Goal: Find contact information: Find contact information

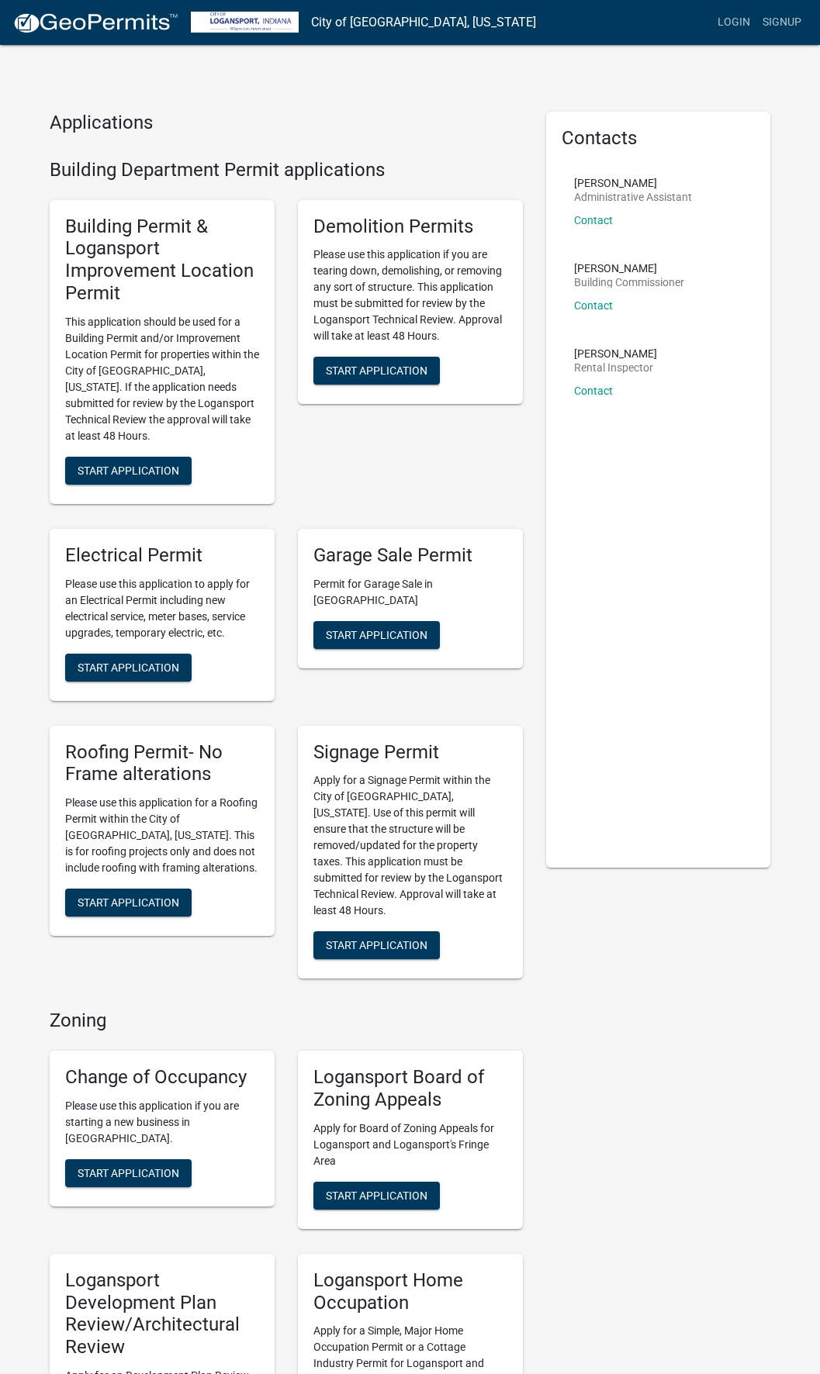
drag, startPoint x: 146, startPoint y: 247, endPoint x: 445, endPoint y: 129, distance: 321.7
click at [445, 129] on h4 "Applications" at bounding box center [286, 123] width 473 height 22
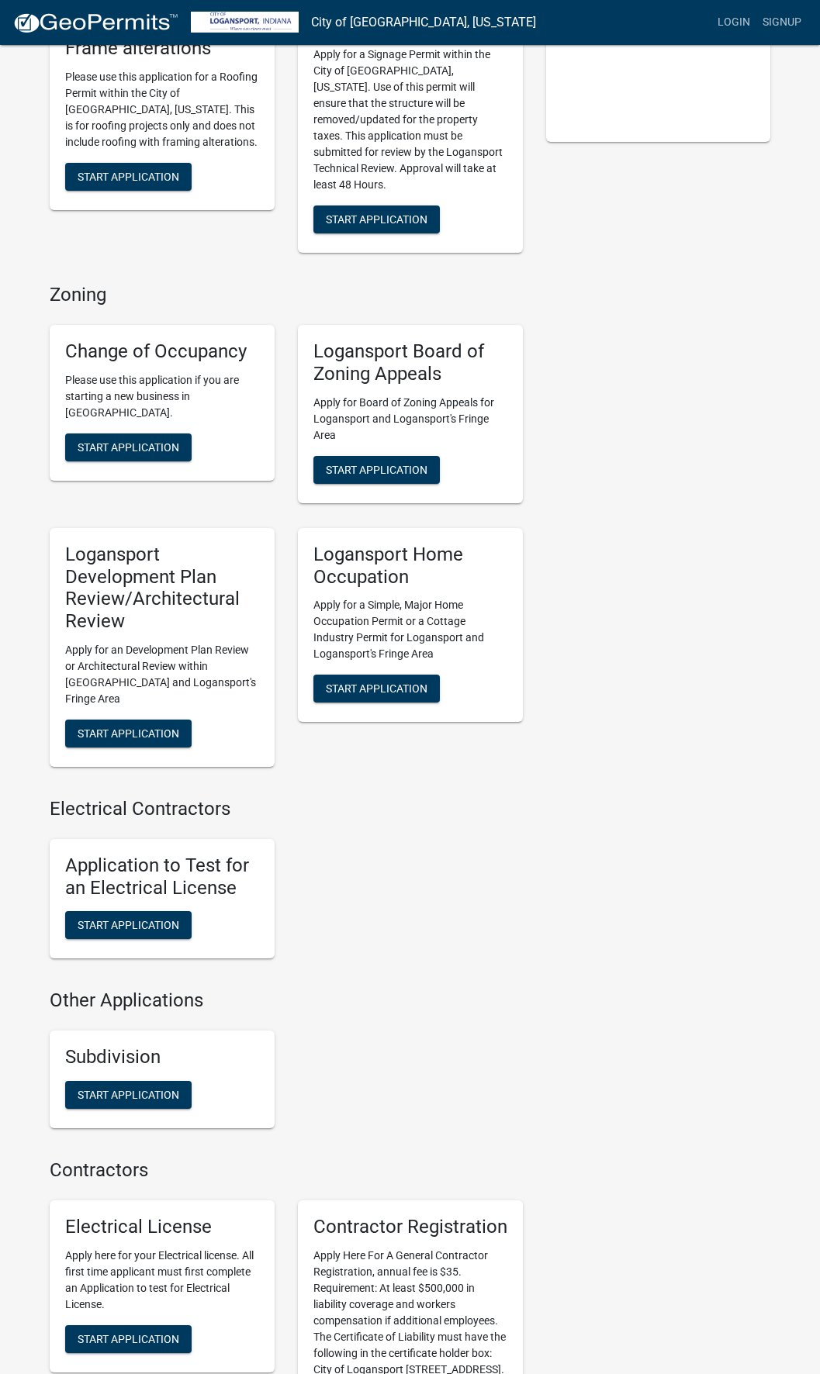
scroll to position [810, 0]
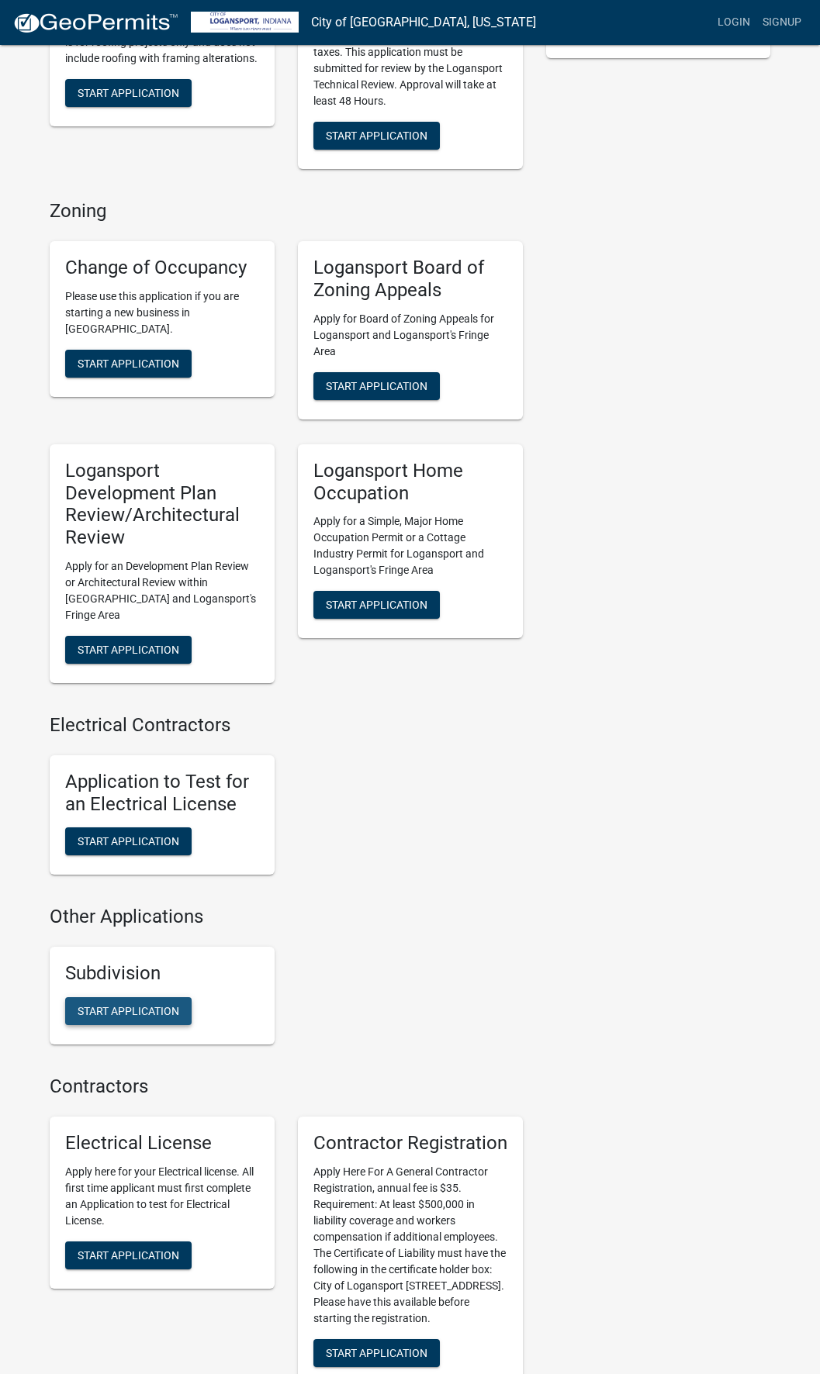
click at [123, 1004] on span "Start Application" at bounding box center [129, 1010] width 102 height 12
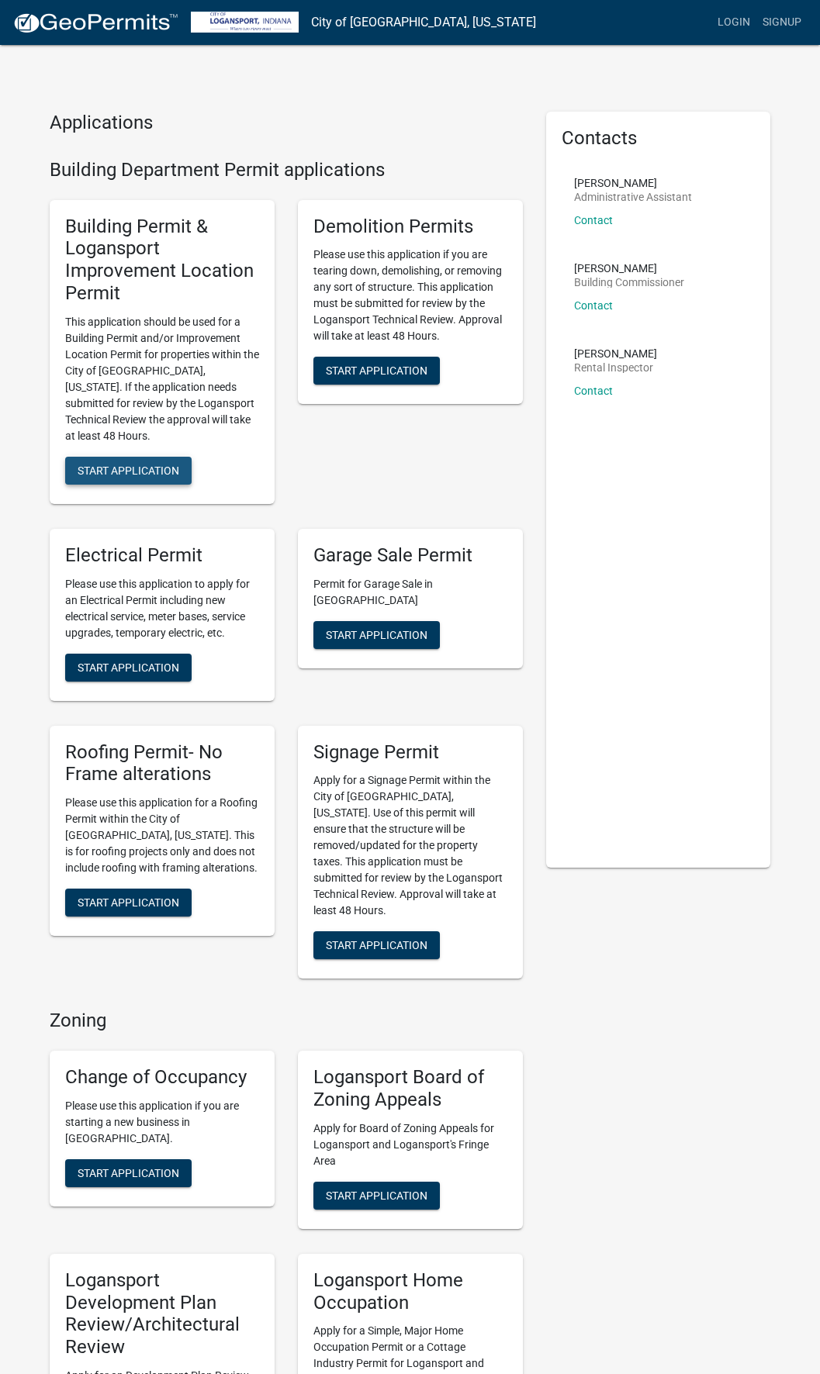
click at [128, 464] on span "Start Application" at bounding box center [129, 470] width 102 height 12
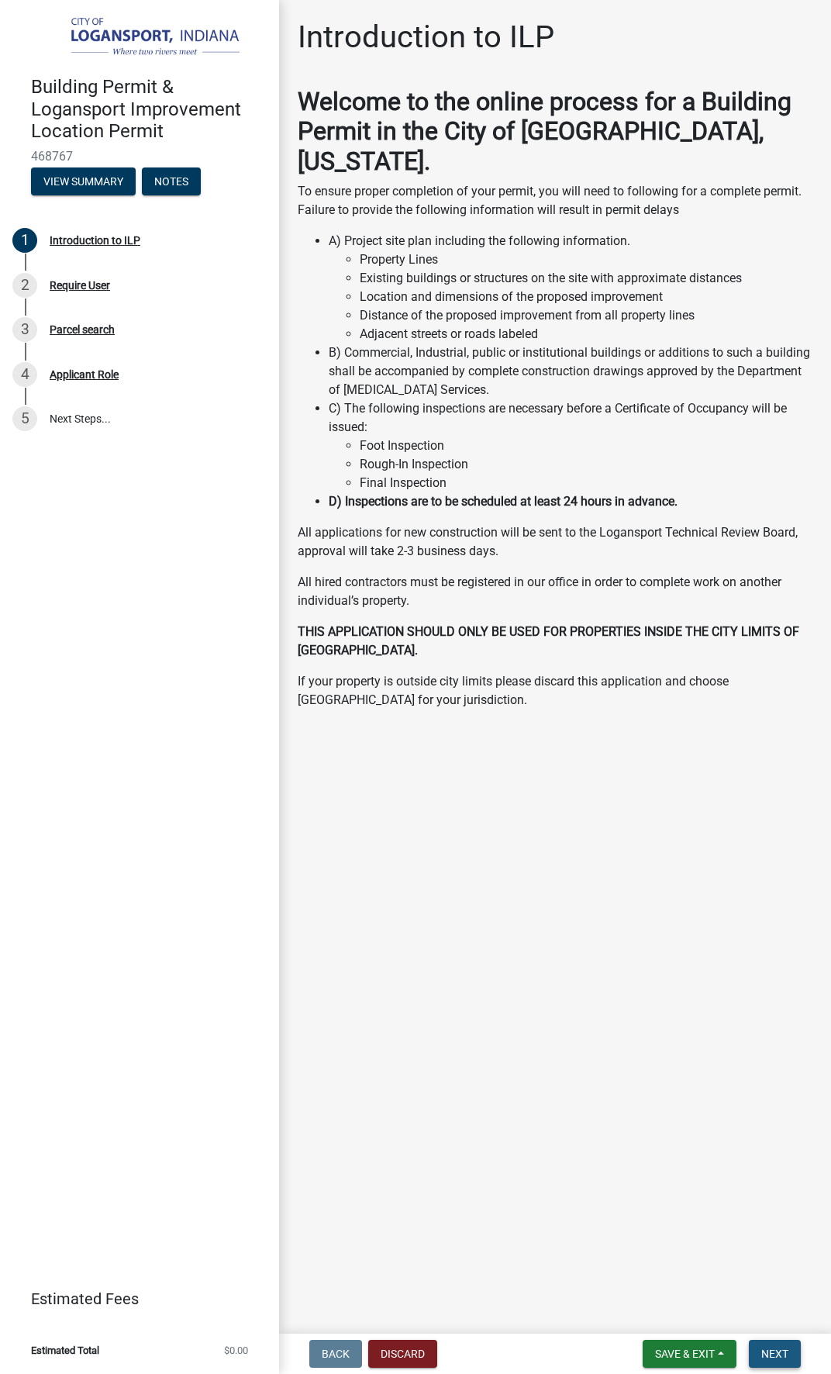
click at [783, 1355] on span "Next" at bounding box center [775, 1354] width 27 height 12
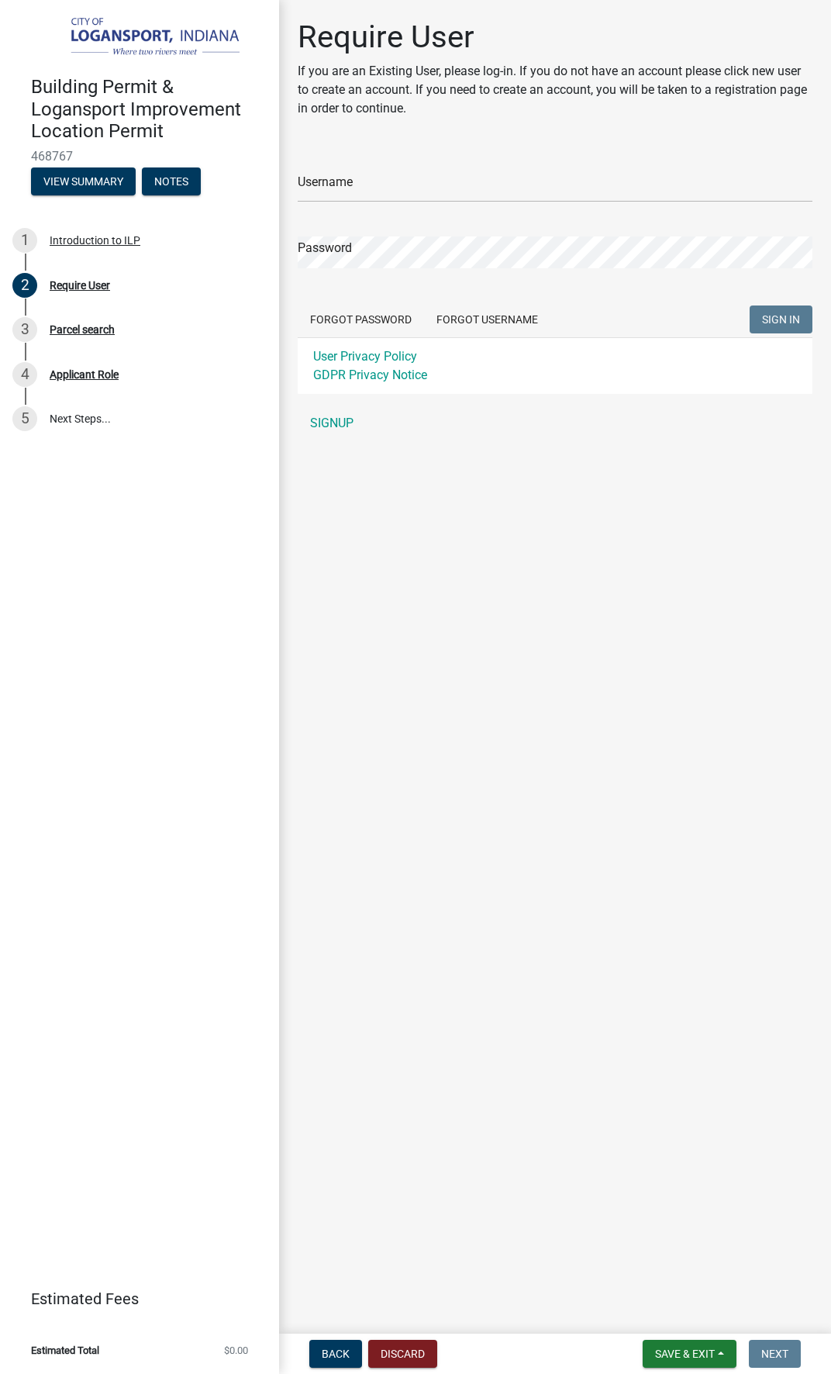
drag, startPoint x: 519, startPoint y: 1195, endPoint x: 534, endPoint y: 1222, distance: 30.9
drag, startPoint x: 534, startPoint y: 1222, endPoint x: 478, endPoint y: 1268, distance: 72.2
click at [478, 1268] on main "Require User If you are an Existing User, please log-in. If you do not have an …" at bounding box center [555, 664] width 552 height 1328
click at [348, 1352] on span "Back" at bounding box center [336, 1354] width 28 height 12
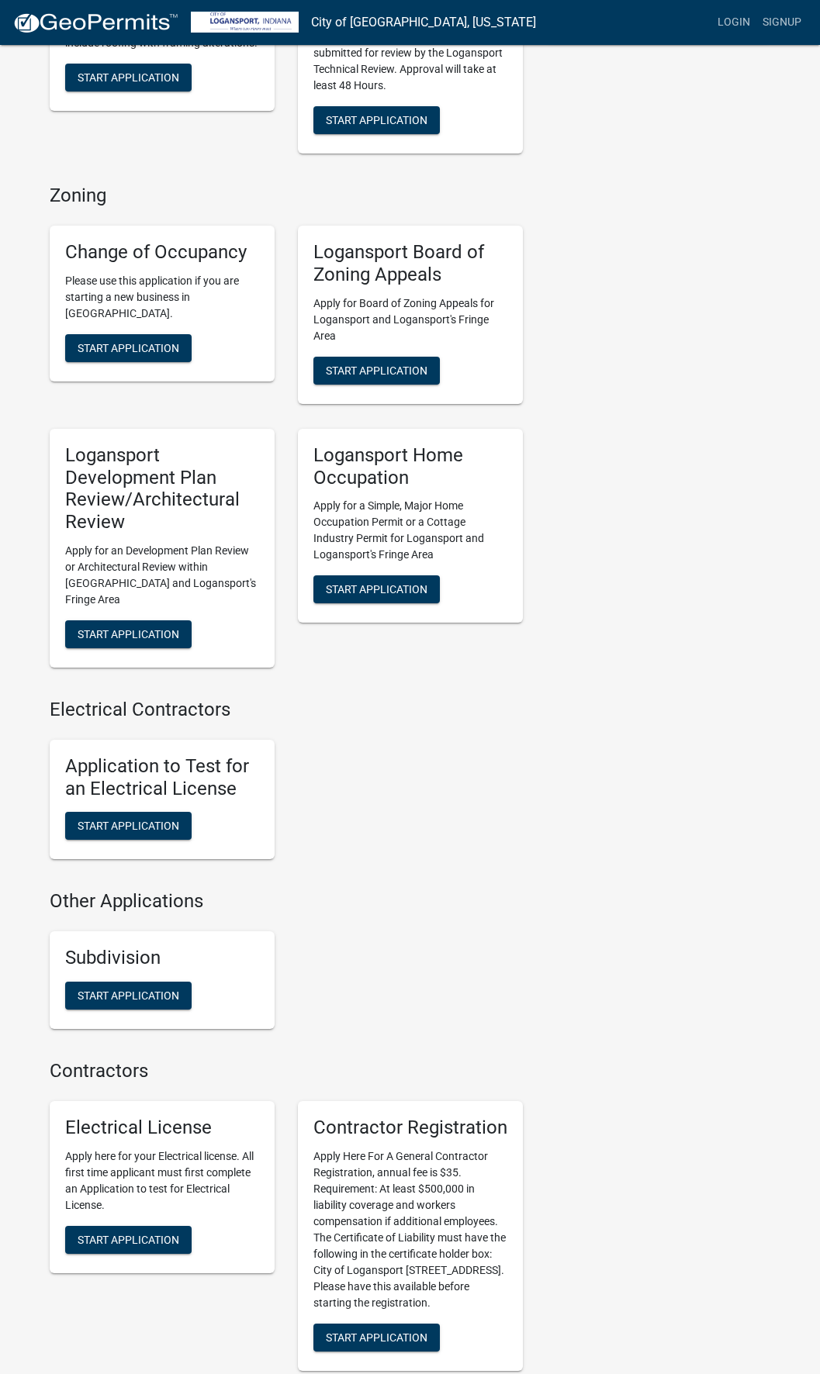
scroll to position [939, 0]
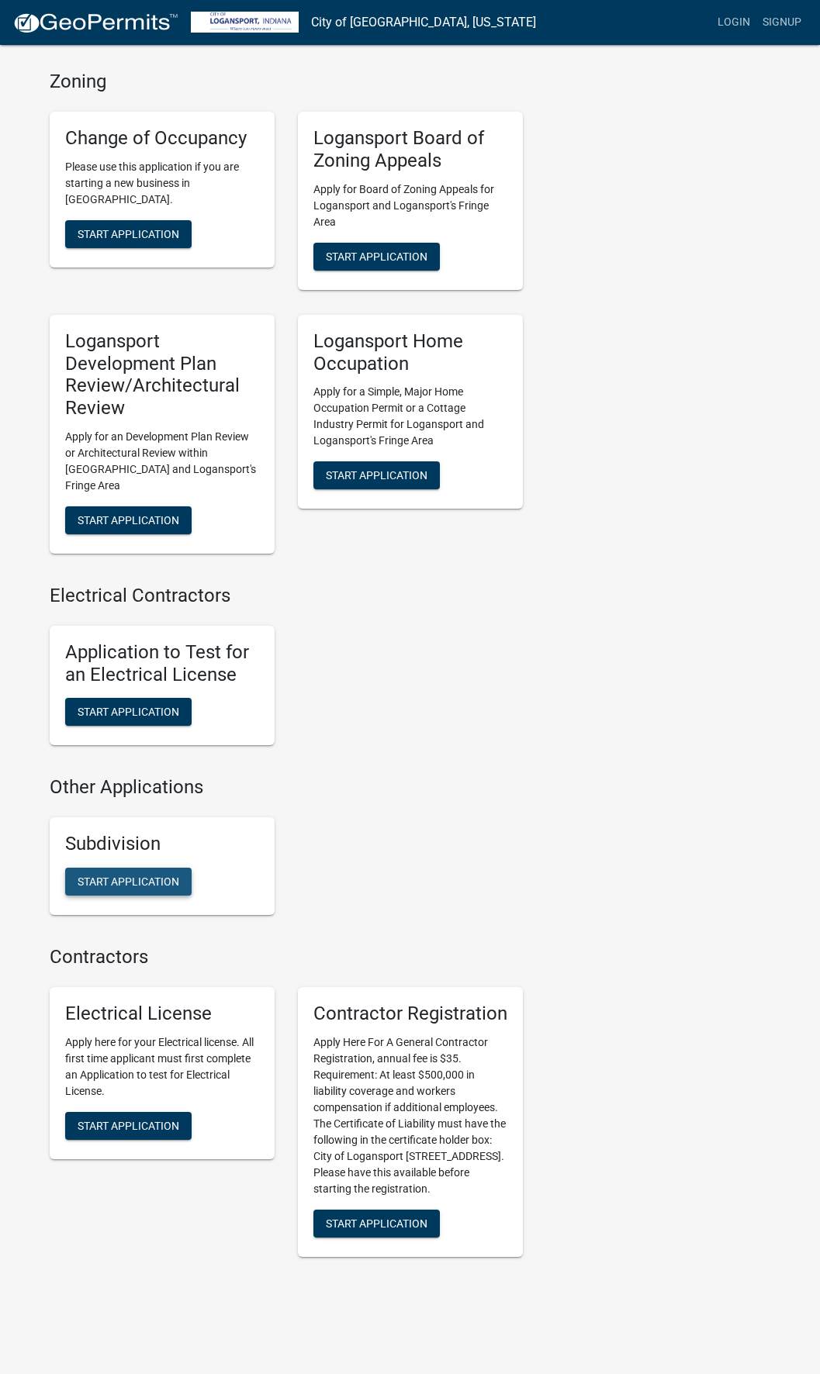
click at [132, 875] on span "Start Application" at bounding box center [129, 881] width 102 height 12
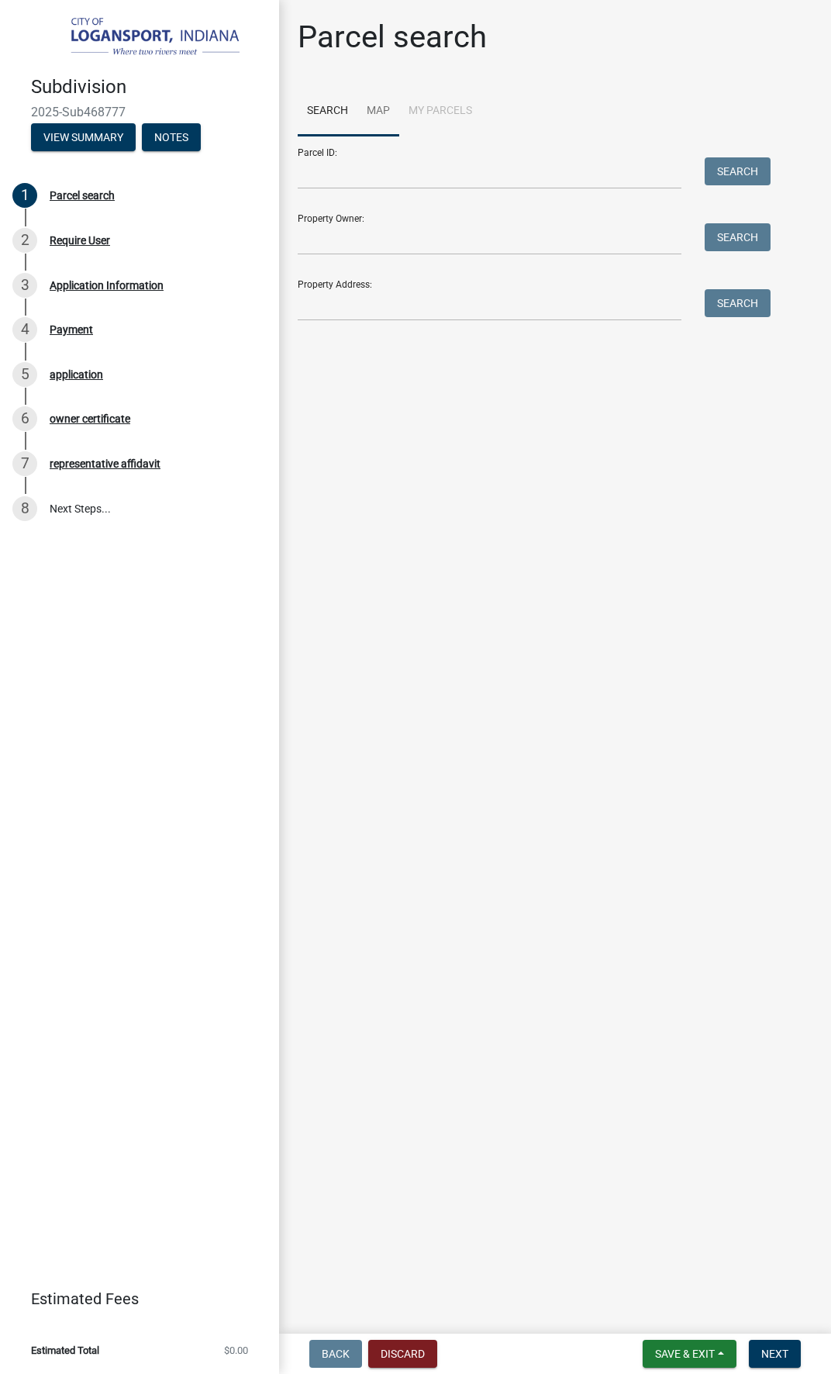
click at [379, 116] on link "Map" at bounding box center [379, 112] width 42 height 50
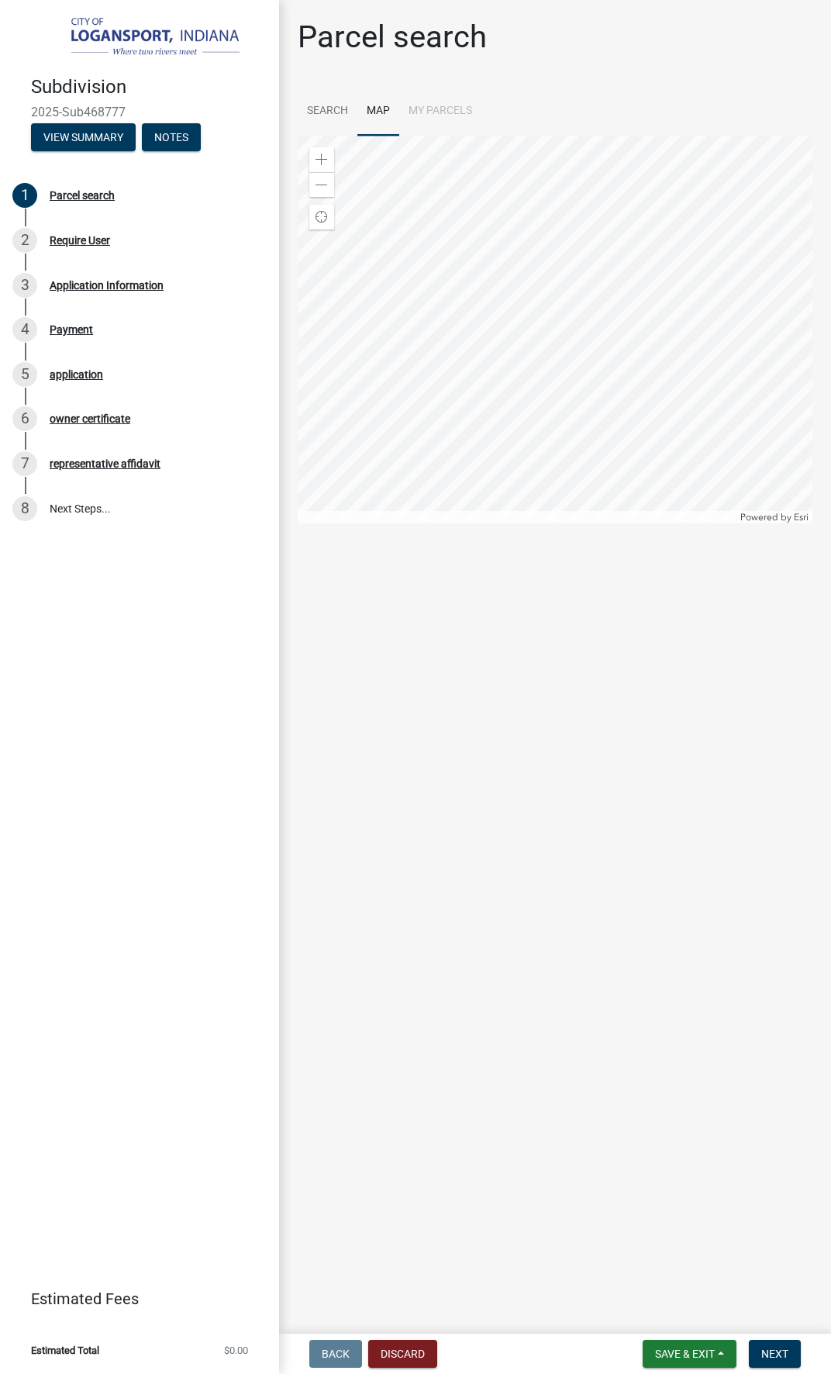
click at [442, 112] on li "My Parcels" at bounding box center [440, 112] width 82 height 50
click at [425, 108] on li "My Parcels" at bounding box center [440, 112] width 82 height 50
click at [320, 106] on link "Search" at bounding box center [328, 112] width 60 height 50
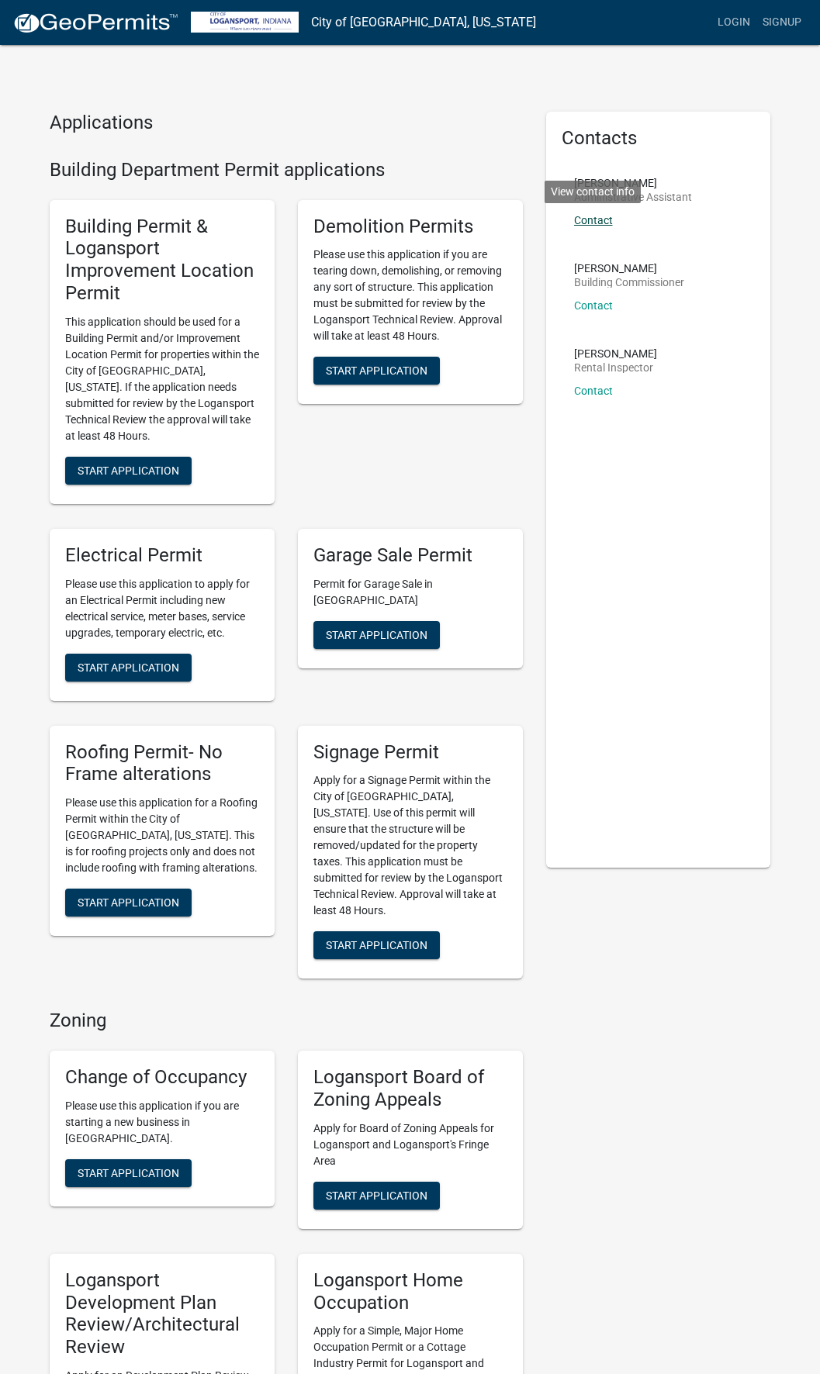
click at [598, 218] on link "Contact" at bounding box center [593, 220] width 39 height 12
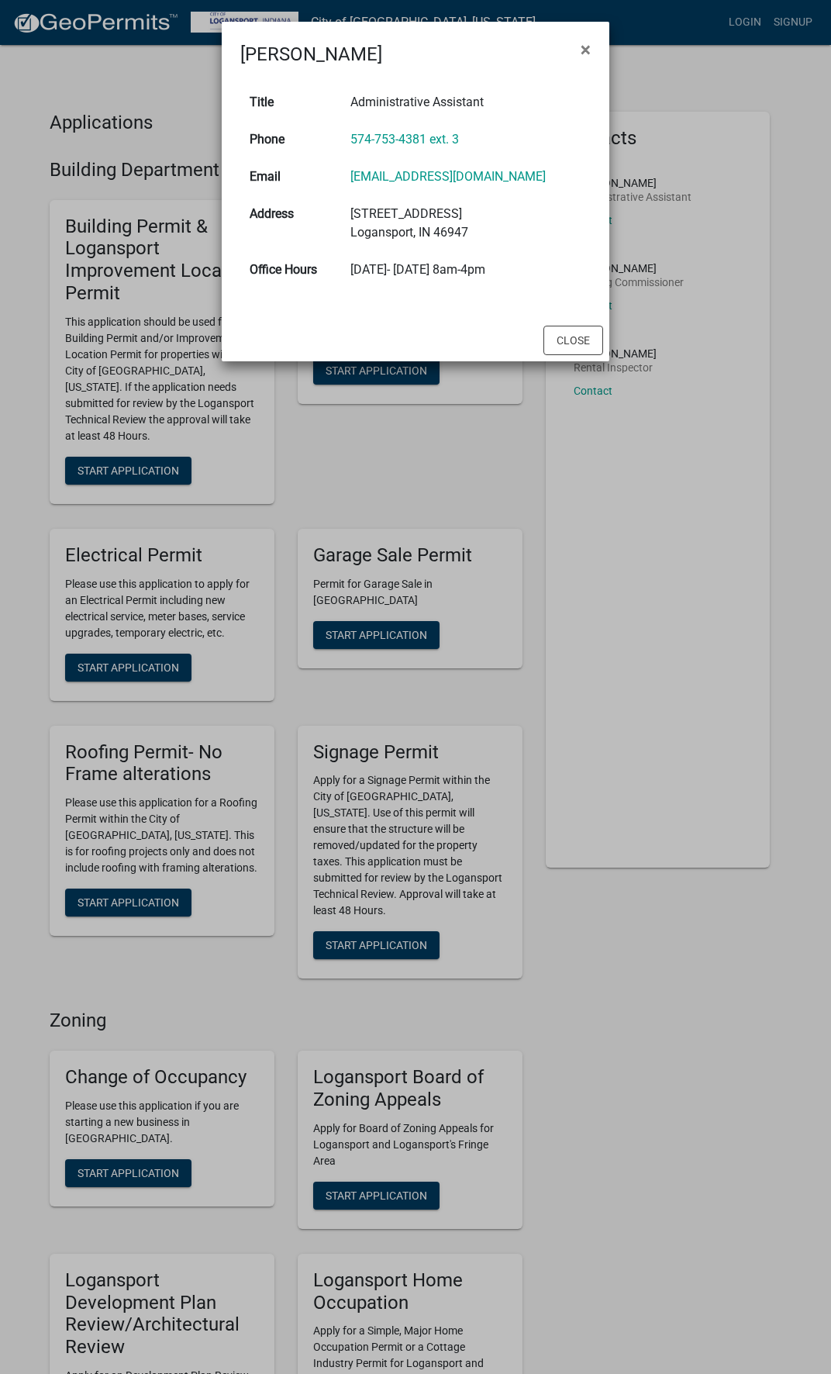
click at [693, 254] on ngb-modal-window "Libby Myers × Title Administrative Assistant Phone 574-753-4381 ext. 3 Email lm…" at bounding box center [415, 687] width 831 height 1374
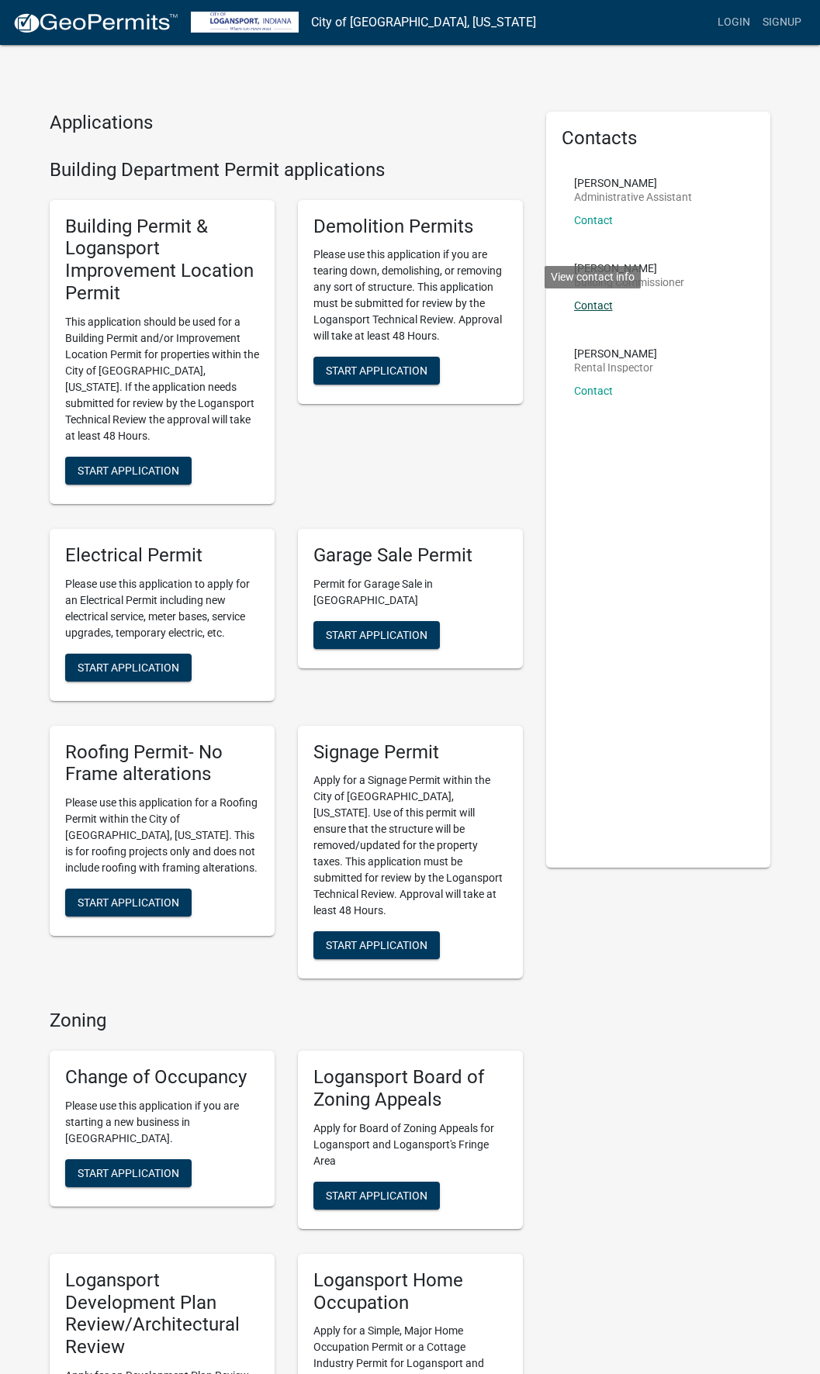
click at [593, 304] on link "Contact" at bounding box center [593, 305] width 39 height 12
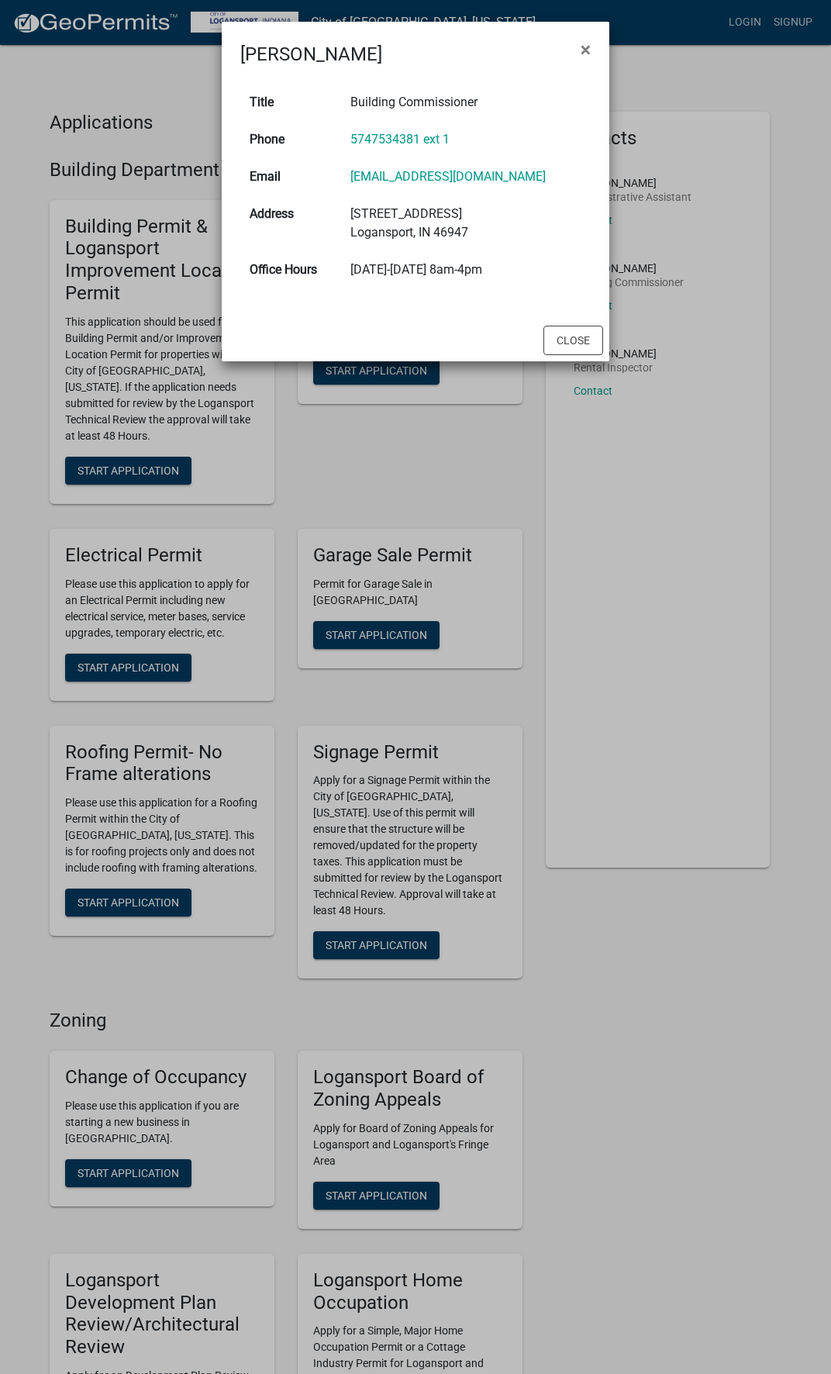
click at [734, 316] on ngb-modal-window "Rob Rennewanz × Title Building Commissioner Phone 5747534381 ext 1 Email buildi…" at bounding box center [415, 687] width 831 height 1374
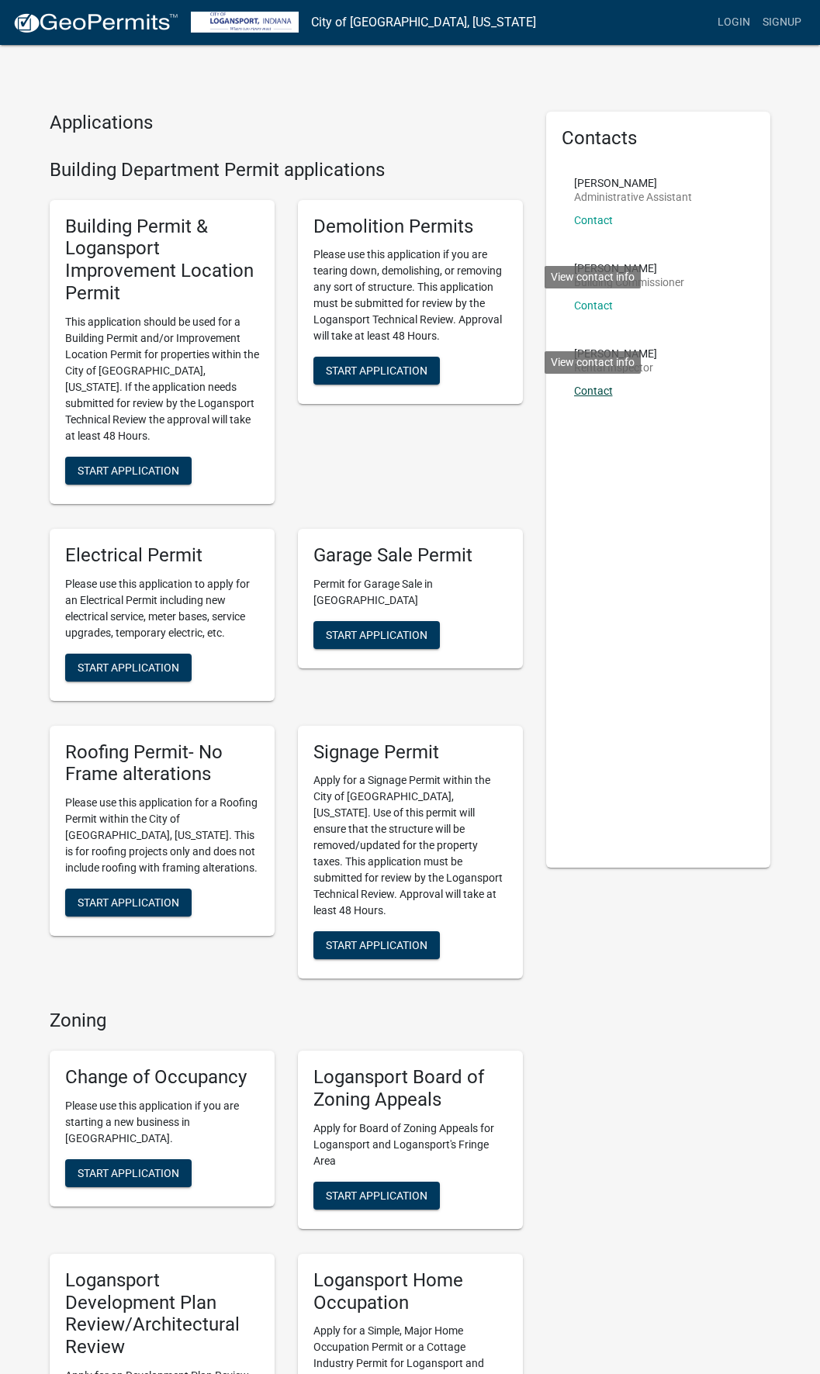
click at [589, 389] on link "Contact" at bounding box center [593, 391] width 39 height 12
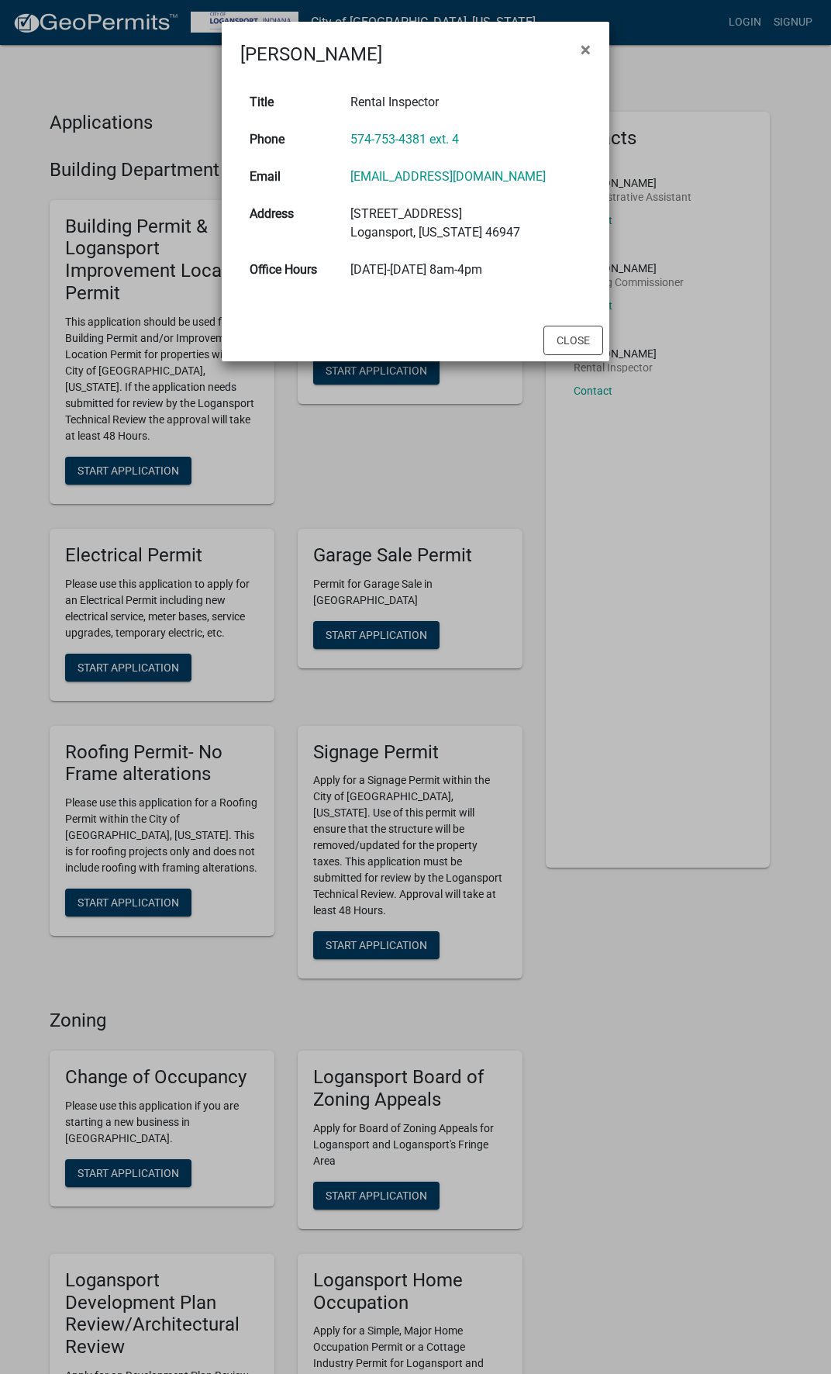
click at [719, 285] on ngb-modal-window "Cristhian Montero-Morales × Title Rental Inspector Phone 574-753-4381 ext. 4 Em…" at bounding box center [415, 687] width 831 height 1374
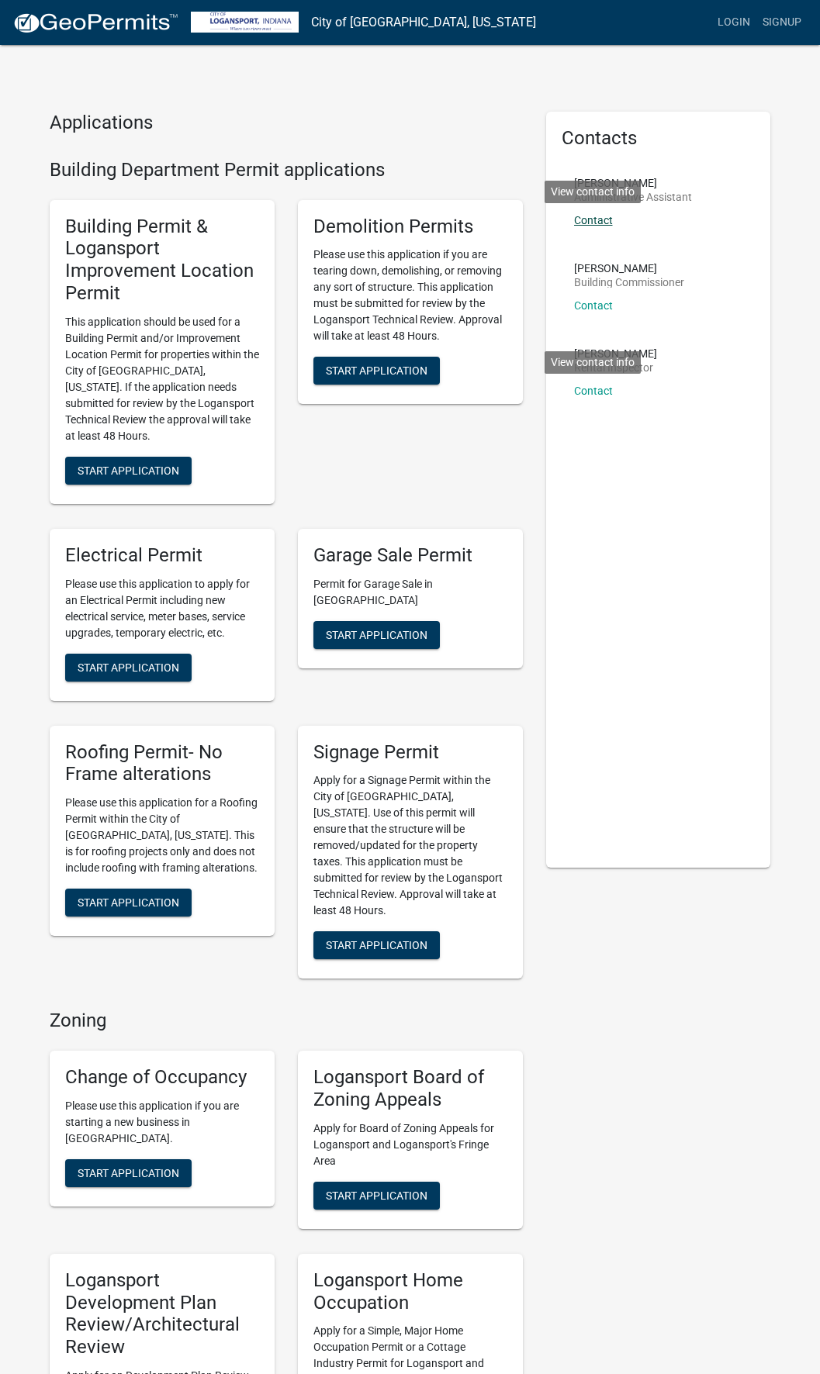
click at [596, 217] on link "Contact" at bounding box center [593, 220] width 39 height 12
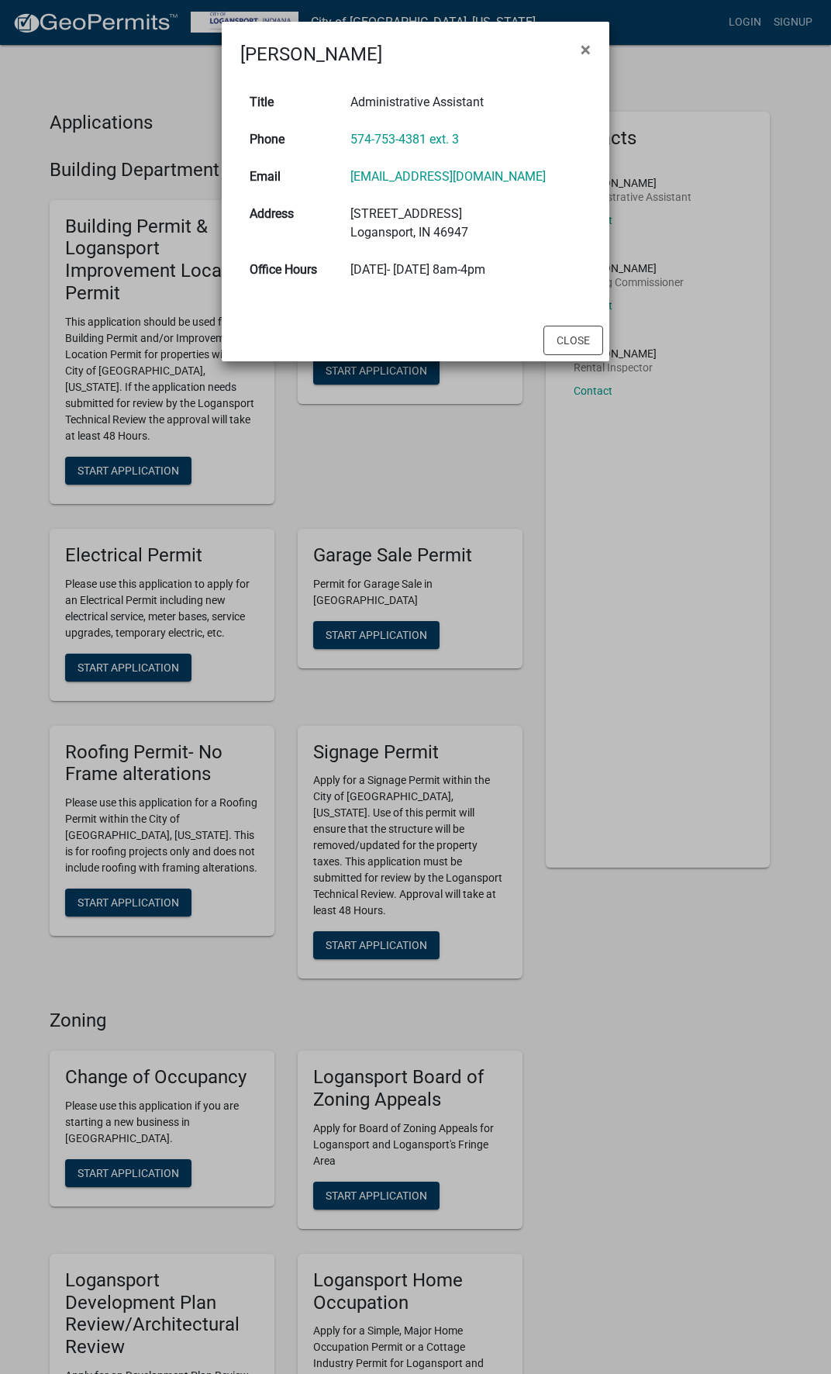
click at [697, 340] on ngb-modal-window "Libby Myers × Title Administrative Assistant Phone 574-753-4381 ext. 3 Email lm…" at bounding box center [415, 687] width 831 height 1374
